Goal: Obtain resource: Download file/media

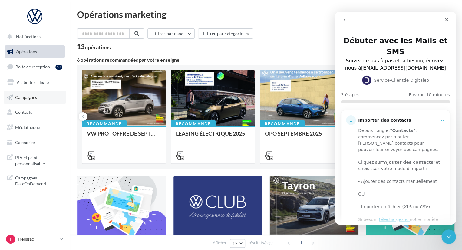
click at [25, 103] on link "Campagnes" at bounding box center [35, 97] width 62 height 13
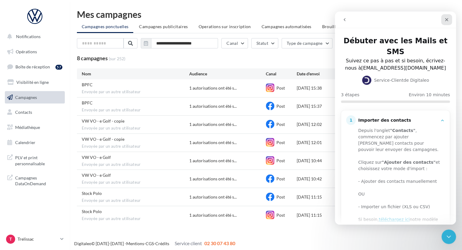
click at [445, 21] on icon "Fermer" at bounding box center [447, 19] width 5 height 5
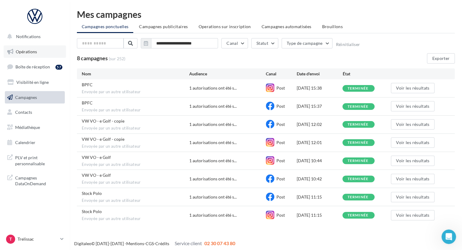
click at [46, 46] on link "Opérations" at bounding box center [35, 51] width 62 height 13
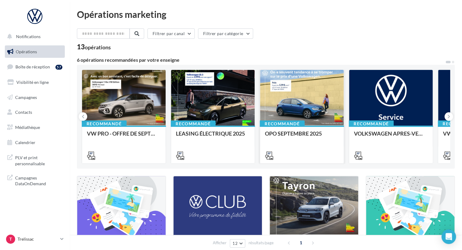
click at [309, 95] on div at bounding box center [302, 98] width 84 height 56
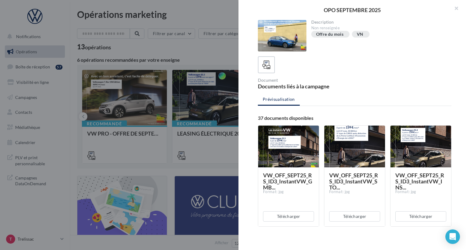
click at [296, 142] on div at bounding box center [288, 147] width 61 height 42
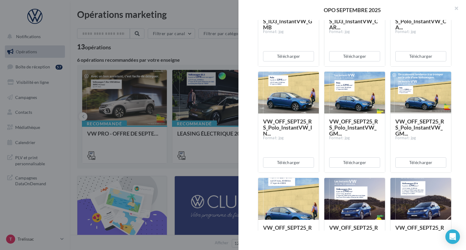
click at [343, 198] on div at bounding box center [354, 199] width 61 height 42
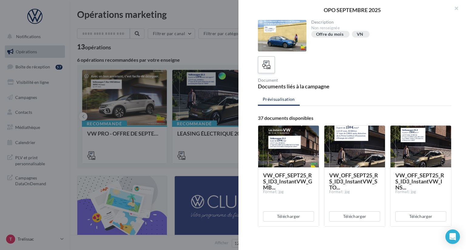
click at [268, 71] on label at bounding box center [265, 64] width 17 height 17
click at [286, 42] on div at bounding box center [282, 36] width 48 height 32
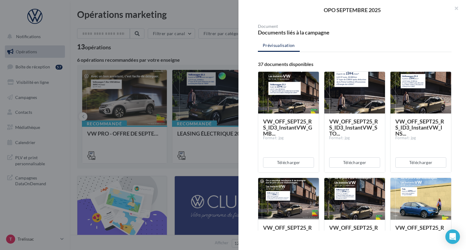
scroll to position [54, 0]
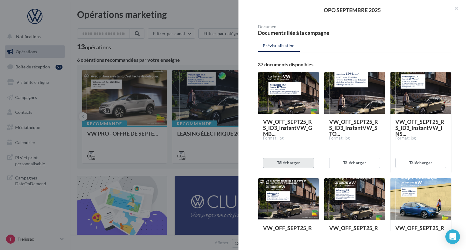
click at [289, 166] on button "Télécharger" at bounding box center [288, 163] width 51 height 10
click at [355, 162] on button "Télécharger" at bounding box center [354, 163] width 51 height 10
click at [424, 159] on button "Télécharger" at bounding box center [420, 163] width 51 height 10
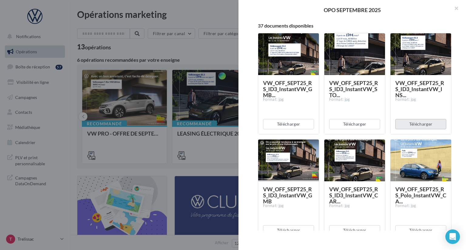
scroll to position [97, 0]
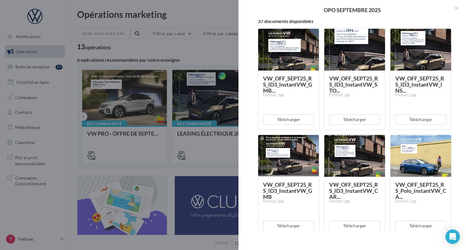
click at [292, 232] on div "OPO [DATE] Description Non renseignée Offre du mois VN Document Documents liés …" at bounding box center [351, 125] width 227 height 250
click at [290, 227] on button "Télécharger" at bounding box center [288, 226] width 51 height 10
click at [362, 225] on button "Télécharger" at bounding box center [354, 226] width 51 height 10
click at [421, 227] on button "Télécharger" at bounding box center [420, 226] width 51 height 10
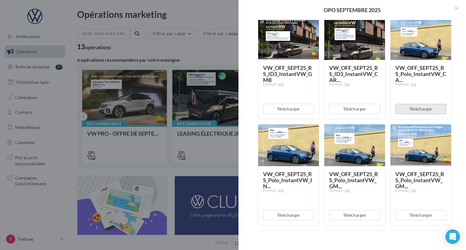
scroll to position [217, 0]
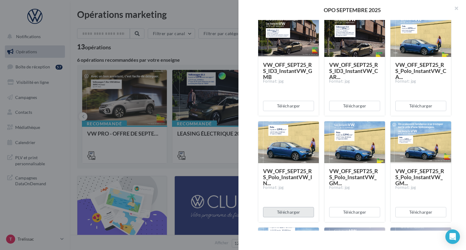
click at [292, 211] on button "Télécharger" at bounding box center [288, 212] width 51 height 10
click at [354, 215] on button "Télécharger" at bounding box center [354, 212] width 51 height 10
click at [413, 216] on button "Télécharger" at bounding box center [420, 212] width 51 height 10
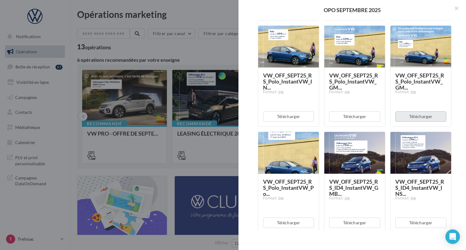
scroll to position [314, 0]
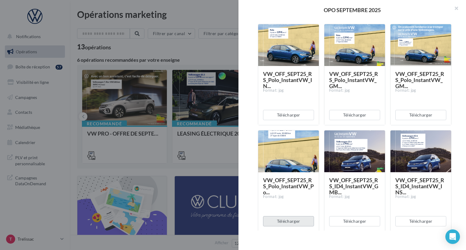
click at [302, 217] on button "Télécharger" at bounding box center [288, 221] width 51 height 10
click at [349, 222] on button "Télécharger" at bounding box center [354, 221] width 51 height 10
click at [428, 223] on button "Télécharger" at bounding box center [420, 221] width 51 height 10
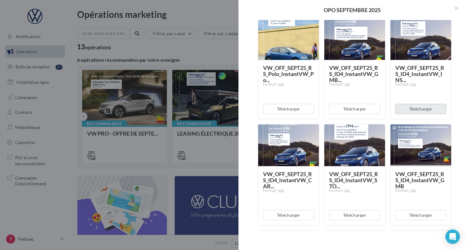
scroll to position [429, 0]
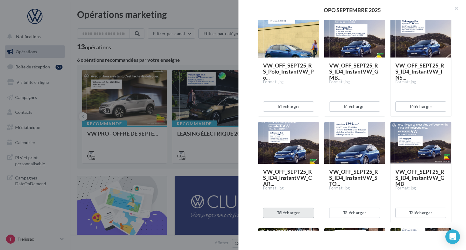
click at [292, 216] on button "Télécharger" at bounding box center [288, 213] width 51 height 10
click at [352, 215] on button "Télécharger" at bounding box center [354, 213] width 51 height 10
click at [436, 212] on button "Télécharger" at bounding box center [420, 213] width 51 height 10
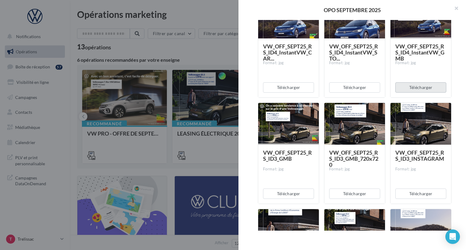
scroll to position [555, 0]
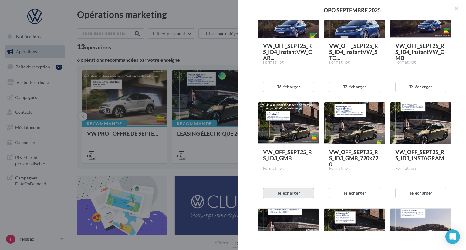
click at [290, 195] on button "Télécharger" at bounding box center [288, 193] width 51 height 10
click at [355, 193] on button "Télécharger" at bounding box center [354, 193] width 51 height 10
click at [418, 189] on button "Télécharger" at bounding box center [420, 193] width 51 height 10
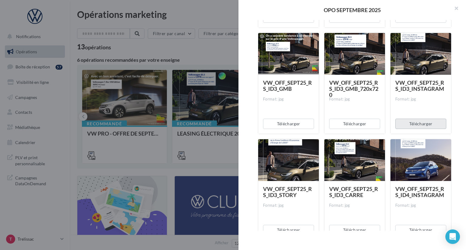
scroll to position [625, 0]
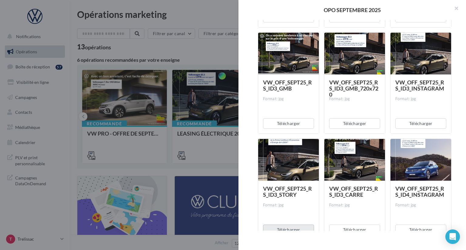
click at [284, 230] on button "Télécharger" at bounding box center [288, 230] width 51 height 10
click at [349, 226] on button "Télécharger" at bounding box center [354, 230] width 51 height 10
click at [418, 232] on div "OPO [DATE] Description Non renseignée Offre du mois VN Document Documents liés …" at bounding box center [351, 125] width 227 height 250
click at [409, 226] on button "Télécharger" at bounding box center [420, 230] width 51 height 10
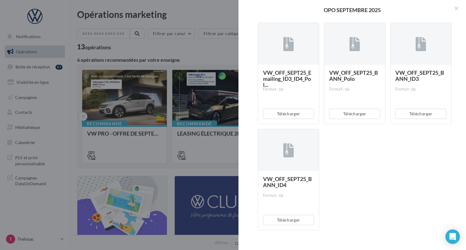
scroll to position [1282, 0]
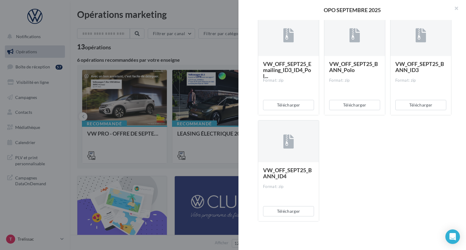
click at [186, 52] on div at bounding box center [233, 125] width 466 height 250
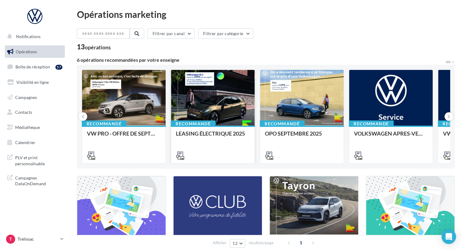
click at [204, 95] on div at bounding box center [213, 98] width 84 height 56
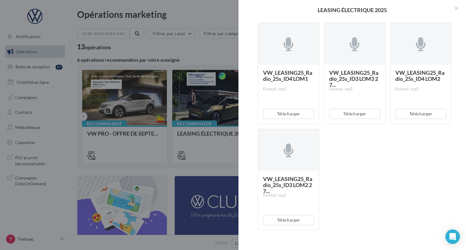
scroll to position [537, 0]
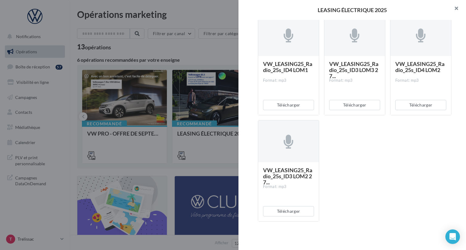
click at [456, 8] on button "button" at bounding box center [453, 9] width 24 height 18
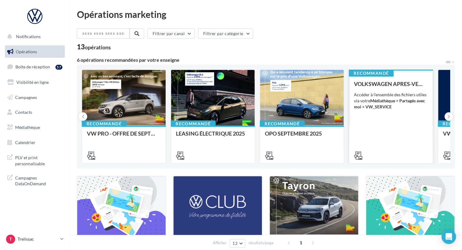
click at [389, 120] on div "VOLKSWAGEN APRES-VENTE Accéder à l'ensemble des fichiers utiles via votre Média…" at bounding box center [391, 119] width 74 height 77
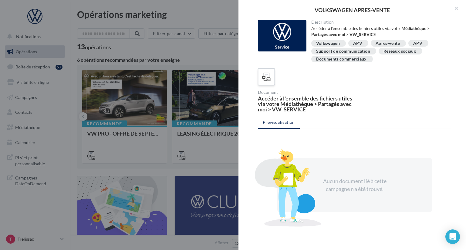
click at [265, 74] on icon at bounding box center [266, 77] width 9 height 9
click at [257, 82] on div "Description Accéder à l'ensemble des fichiers utiles via votre Médiathèque > Pa…" at bounding box center [354, 125] width 232 height 211
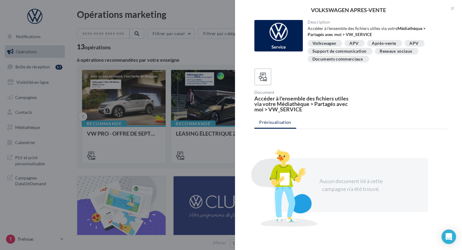
click at [206, 53] on div at bounding box center [231, 125] width 462 height 250
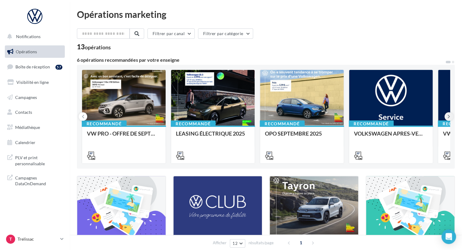
click at [447, 116] on button at bounding box center [449, 116] width 8 height 8
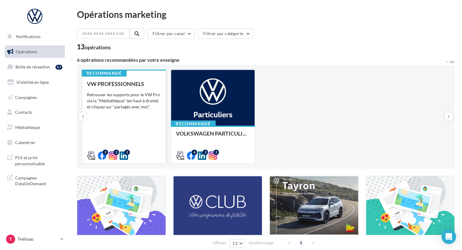
click at [139, 112] on div "VW PROFESSIONNELS Retrouver les supports pour le VW Pro via la "Médiathèque" (e…" at bounding box center [124, 119] width 74 height 77
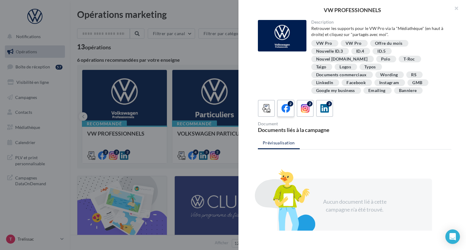
click at [288, 104] on icon at bounding box center [285, 108] width 9 height 9
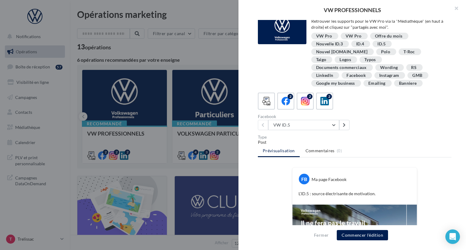
scroll to position [0, 0]
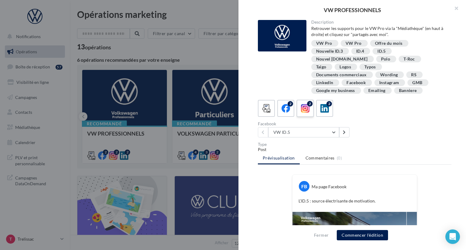
click at [302, 104] on icon at bounding box center [305, 108] width 9 height 9
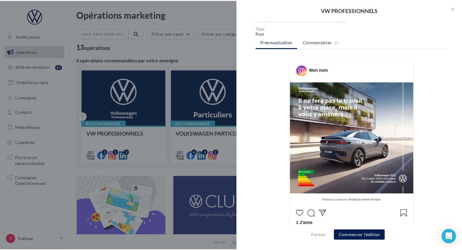
scroll to position [119, 0]
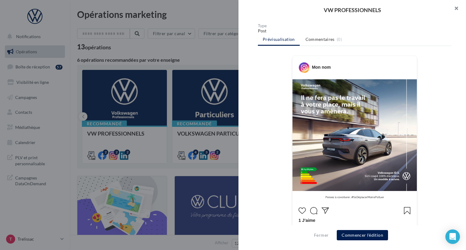
click at [453, 9] on button "button" at bounding box center [453, 9] width 24 height 18
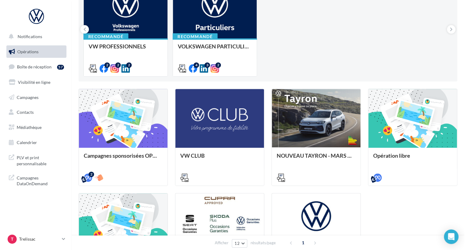
scroll to position [88, 0]
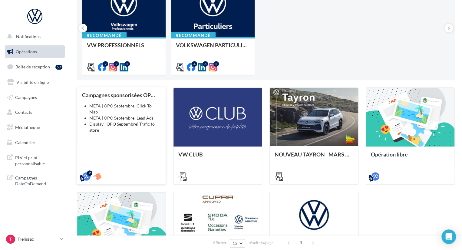
click at [147, 138] on div "Campagnes sponsorisées OPO Septembre META | OPO Septembre| Click To Map META | …" at bounding box center [121, 135] width 79 height 87
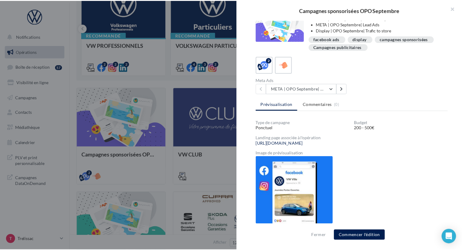
scroll to position [0, 0]
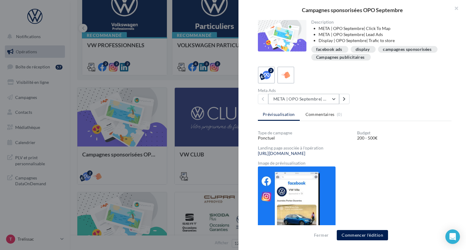
click at [307, 99] on button "META | OPO Septembre| Click To Map" at bounding box center [303, 99] width 71 height 10
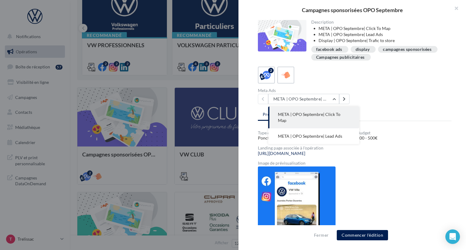
click at [379, 98] on div "Meta Ads META | OPO Septembre| Click To Map META | OPO Septembre| Click To Map …" at bounding box center [357, 96] width 198 height 16
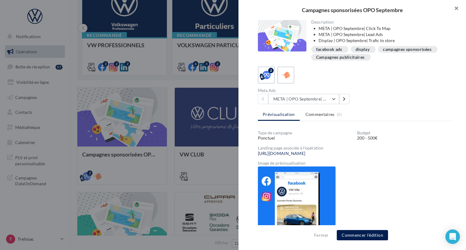
click at [458, 6] on button "button" at bounding box center [453, 9] width 24 height 18
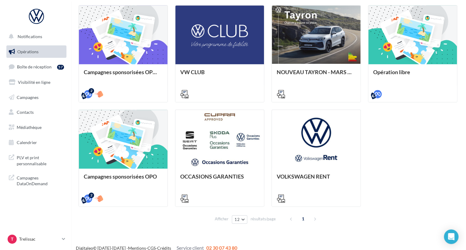
scroll to position [172, 0]
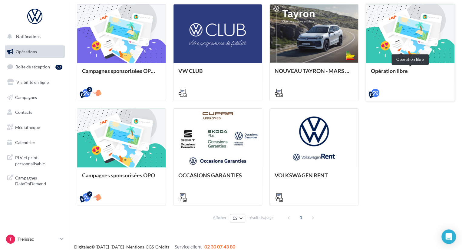
click at [407, 72] on div "Opération libre" at bounding box center [410, 74] width 79 height 12
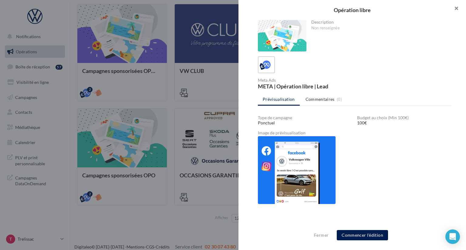
click at [457, 9] on button "button" at bounding box center [453, 9] width 24 height 18
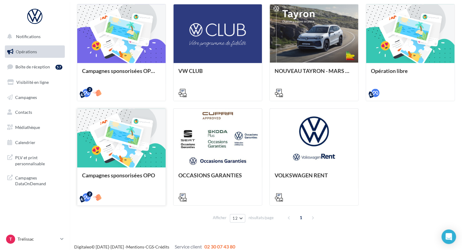
click at [121, 145] on div at bounding box center [121, 138] width 88 height 59
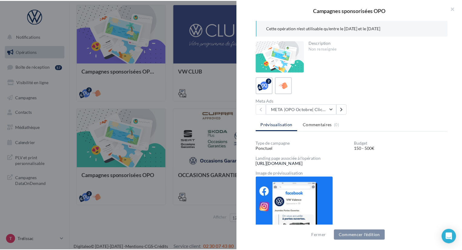
scroll to position [21, 0]
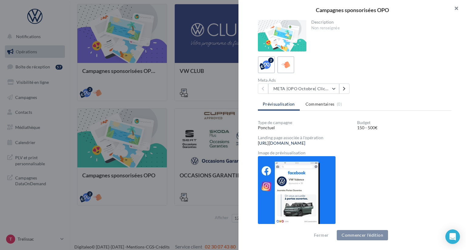
click at [459, 10] on button "button" at bounding box center [453, 9] width 24 height 18
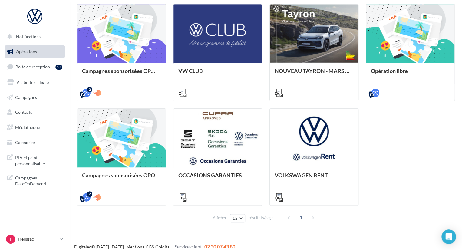
click at [312, 221] on div "1" at bounding box center [302, 218] width 35 height 10
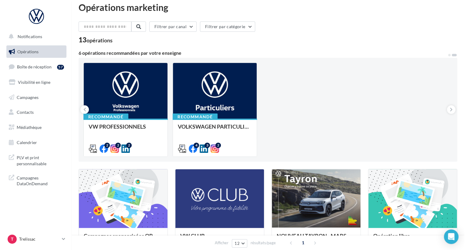
scroll to position [0, 0]
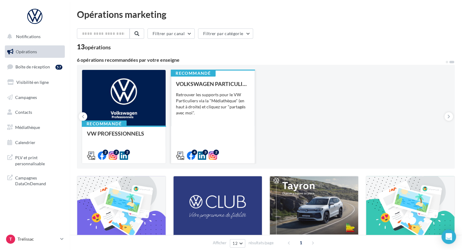
click at [207, 91] on div "VOLKSWAGEN PARTICULIER Retrouver les supports pour le VW Particuliers via la "M…" at bounding box center [213, 119] width 74 height 77
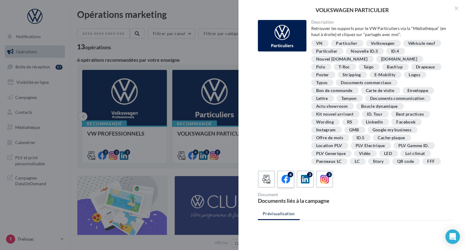
click at [287, 179] on icon at bounding box center [285, 179] width 9 height 9
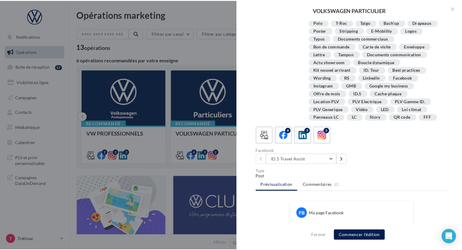
scroll to position [30, 0]
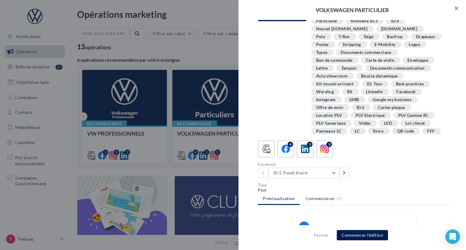
click at [456, 11] on button "button" at bounding box center [453, 9] width 24 height 18
